Goal: Information Seeking & Learning: Check status

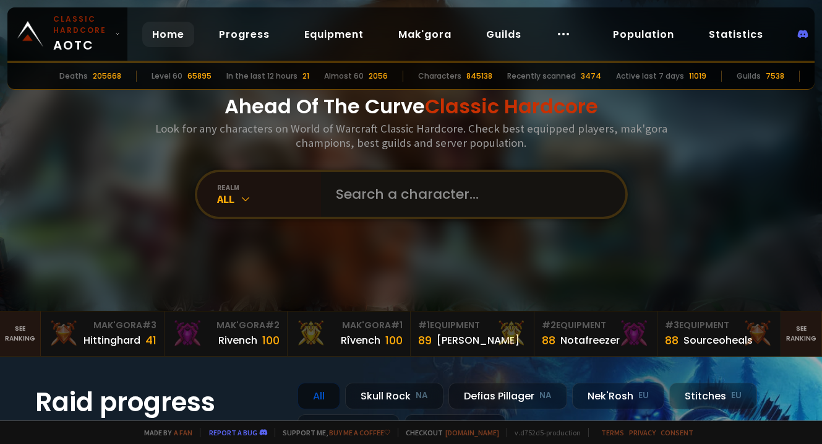
click at [379, 188] on input "text" at bounding box center [470, 194] width 282 height 45
type input "dikkefred"
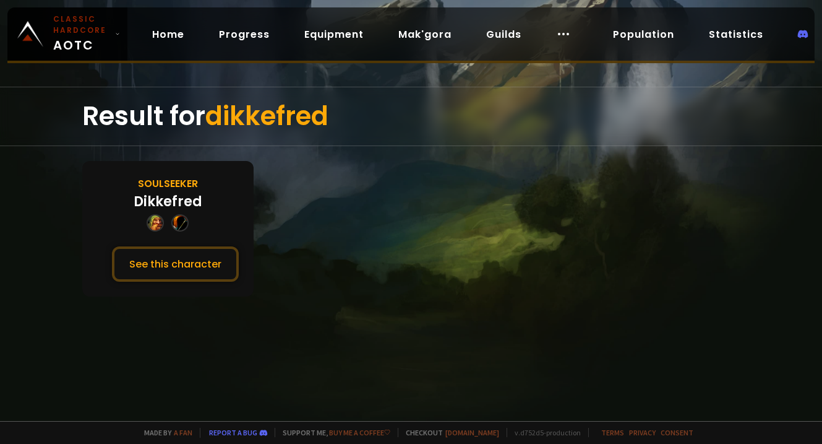
click at [179, 194] on div "Dikkefred" at bounding box center [168, 201] width 69 height 20
click at [187, 272] on button "See this character" at bounding box center [175, 263] width 127 height 35
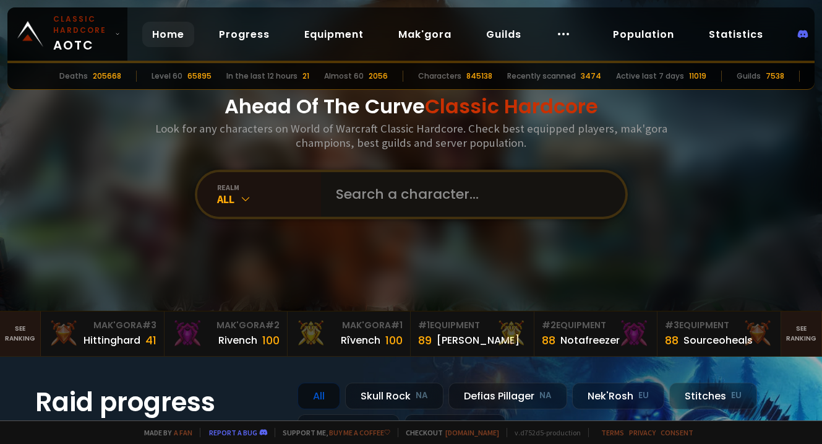
click at [363, 190] on input "text" at bounding box center [470, 194] width 282 height 45
type input "pomposs"
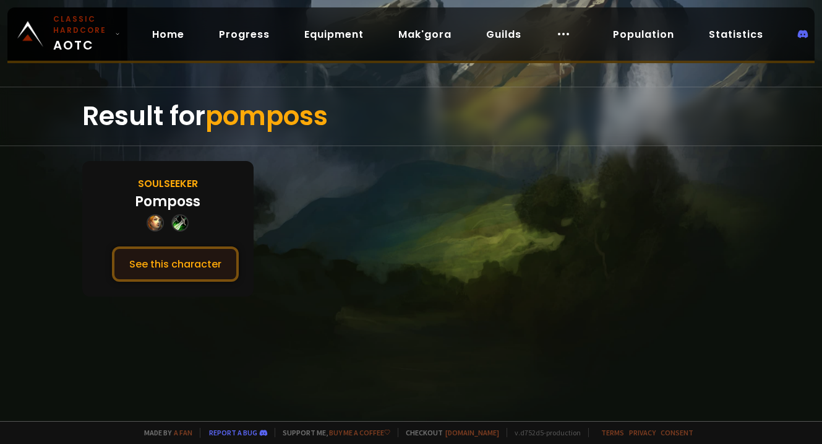
click at [205, 265] on button "See this character" at bounding box center [175, 263] width 127 height 35
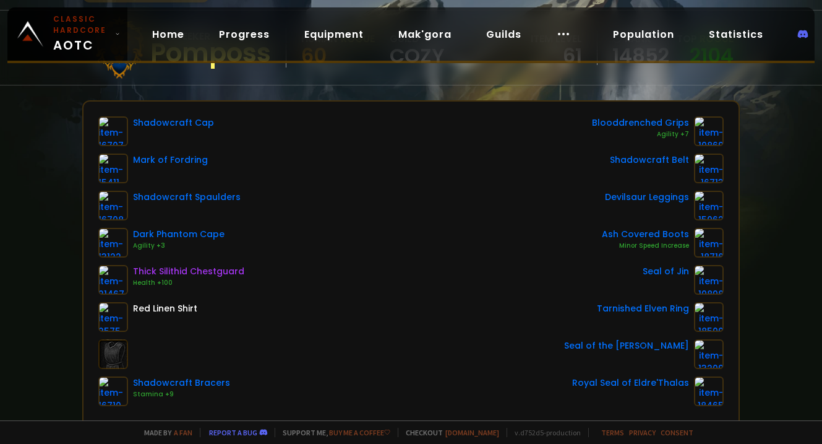
scroll to position [111, 0]
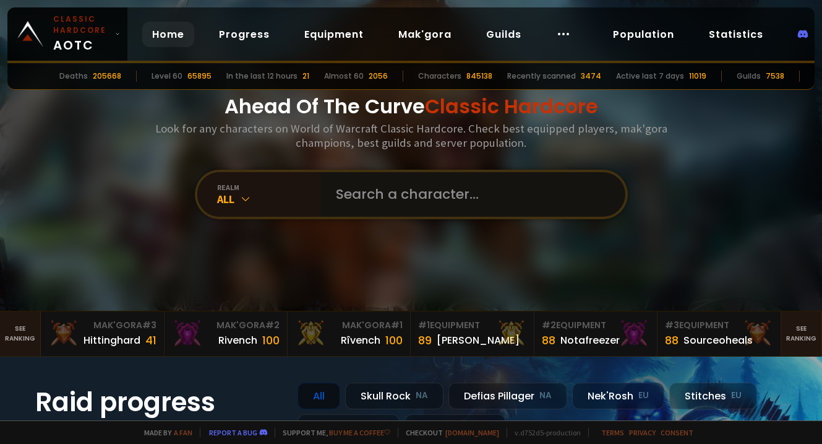
click at [376, 198] on input "text" at bounding box center [470, 194] width 282 height 45
type input "yalvolas"
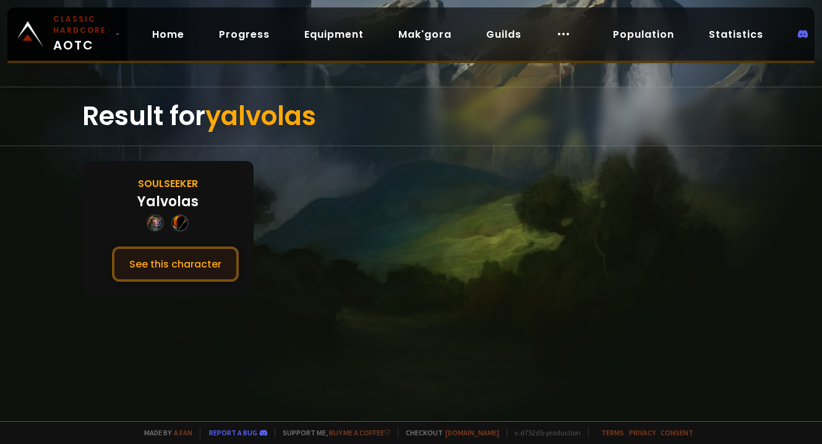
click at [139, 262] on button "See this character" at bounding box center [175, 263] width 127 height 35
